Goal: Task Accomplishment & Management: Manage account settings

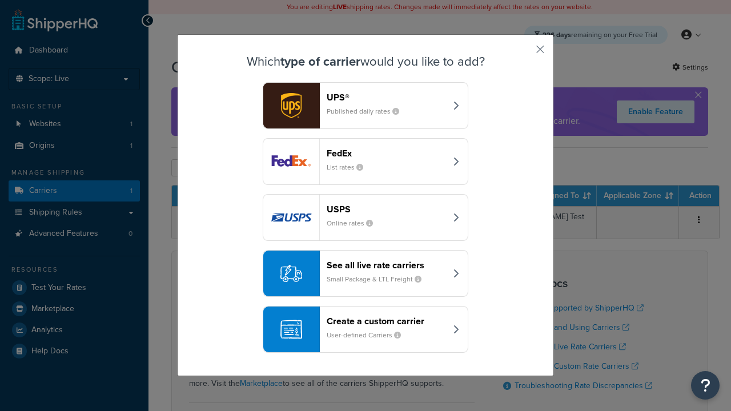
click at [365, 329] on div "Create a custom carrier User-defined Carriers" at bounding box center [386, 329] width 119 height 27
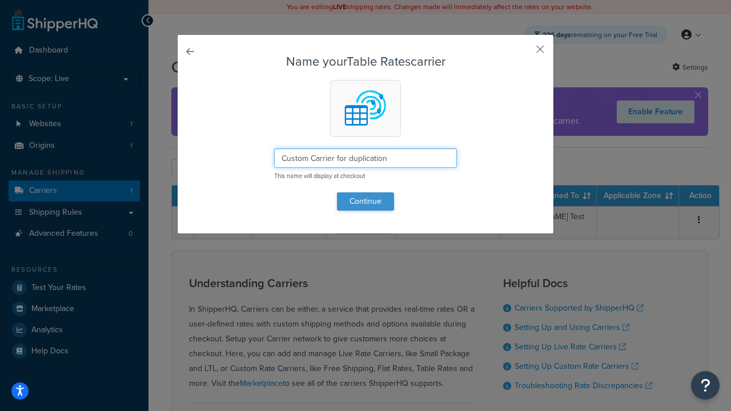
type input "Custom Carrier for duplication"
click at [365, 201] on button "Continue" at bounding box center [365, 201] width 57 height 18
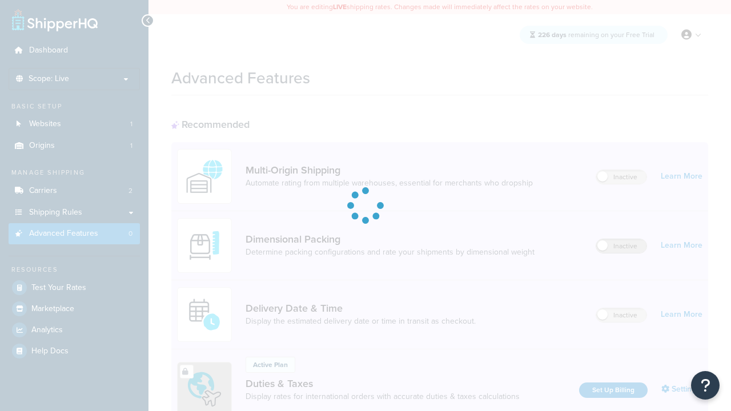
click at [621, 246] on label "Inactive" at bounding box center [621, 246] width 50 height 14
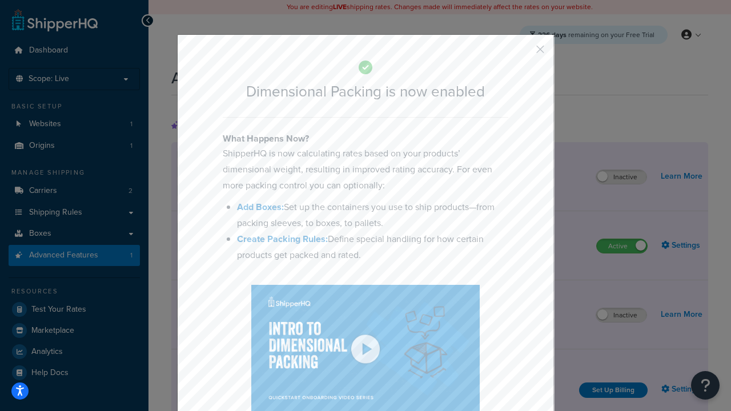
click at [523, 52] on button "button" at bounding box center [523, 53] width 3 height 3
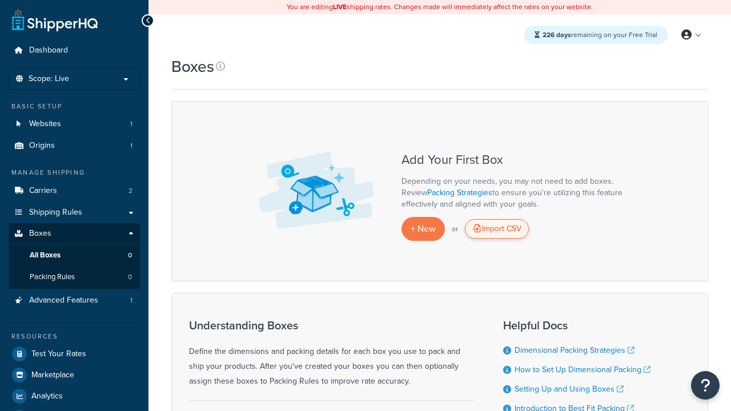
click at [497, 229] on div "Import CSV" at bounding box center [497, 228] width 64 height 19
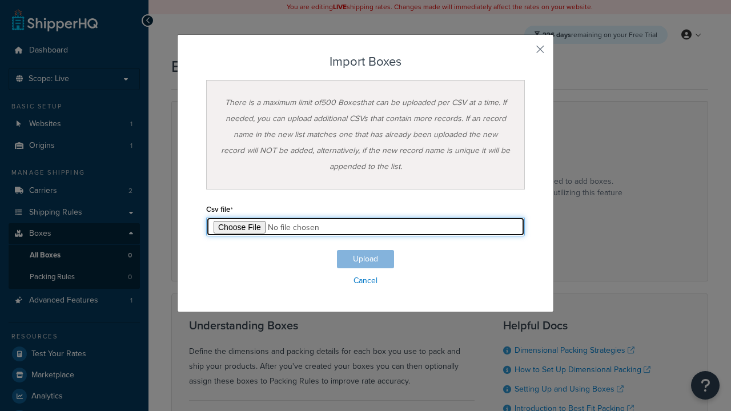
click at [365, 227] on input "file" at bounding box center [365, 226] width 319 height 19
type input "C:\fakepath\importBoxesFailure.csv"
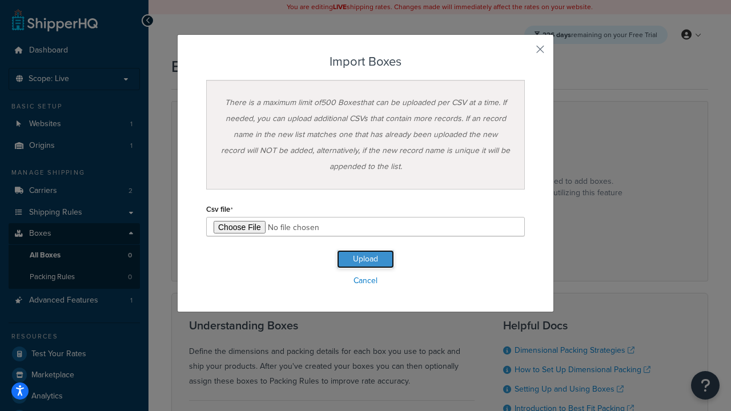
click at [365, 259] on button "Upload" at bounding box center [365, 259] width 57 height 18
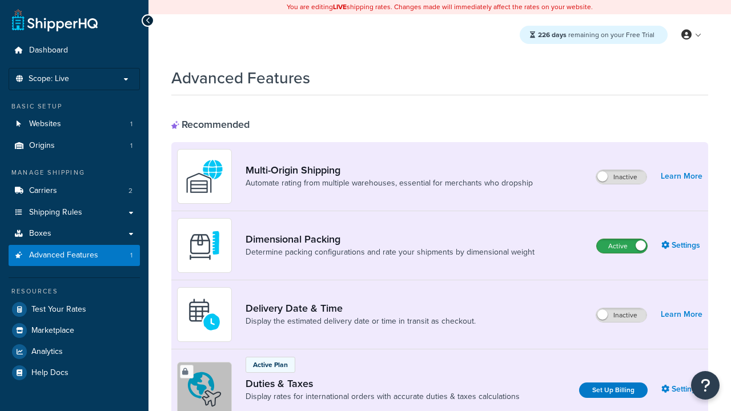
click at [622, 246] on label "Active" at bounding box center [622, 246] width 50 height 14
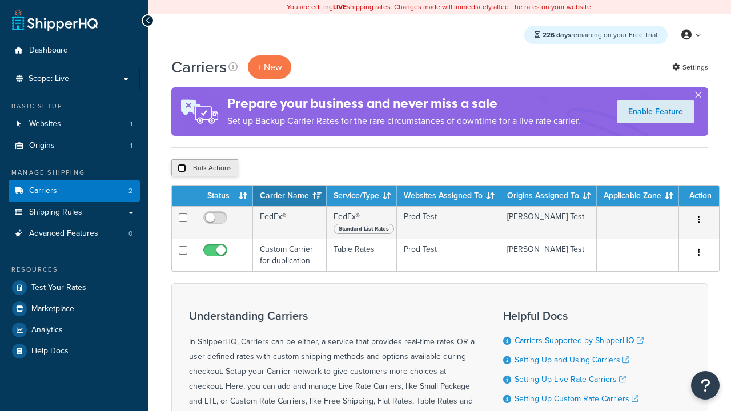
click at [182, 168] on input "checkbox" at bounding box center [182, 168] width 9 height 9
checkbox input "true"
click at [0, 0] on button "Delete" at bounding box center [0, 0] width 0 height 0
